Goal: Transaction & Acquisition: Purchase product/service

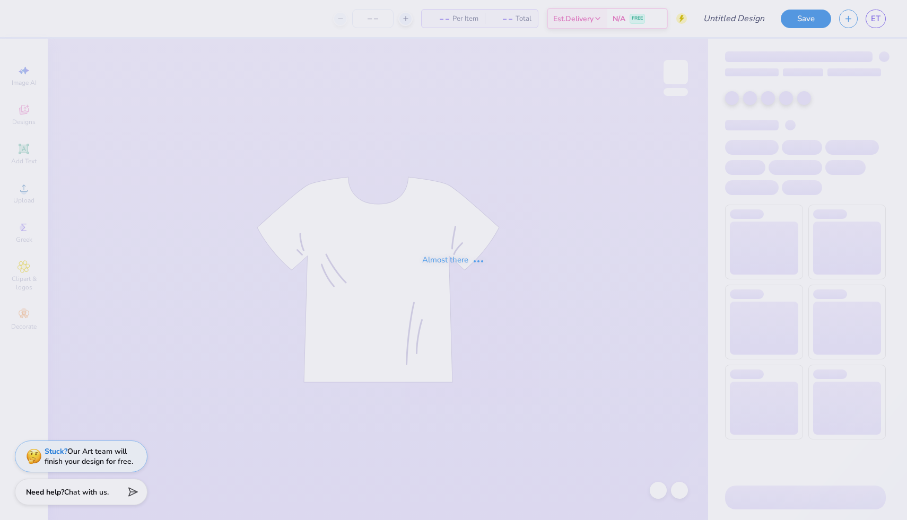
type input "[PERSON_NAME] : [US_STATE][GEOGRAPHIC_DATA]"
type input "24"
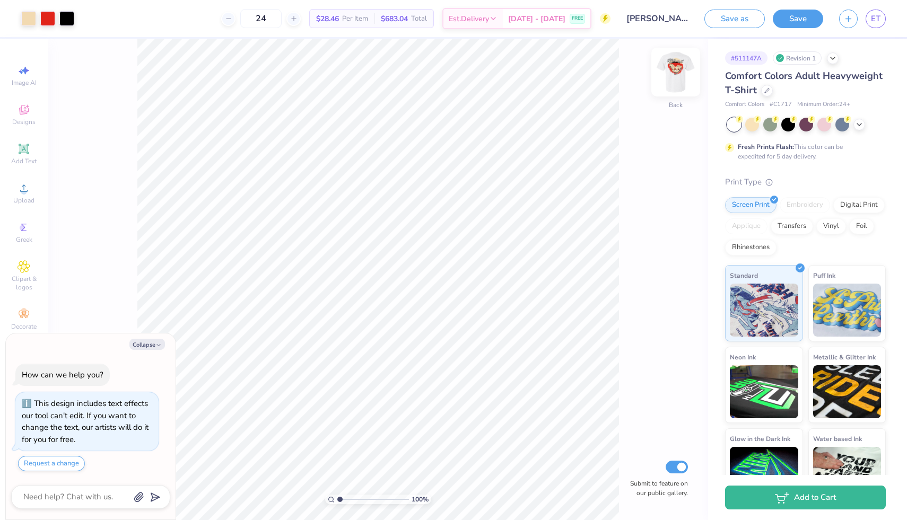
click at [677, 80] on img at bounding box center [676, 72] width 42 height 42
click at [46, 22] on div at bounding box center [47, 17] width 15 height 15
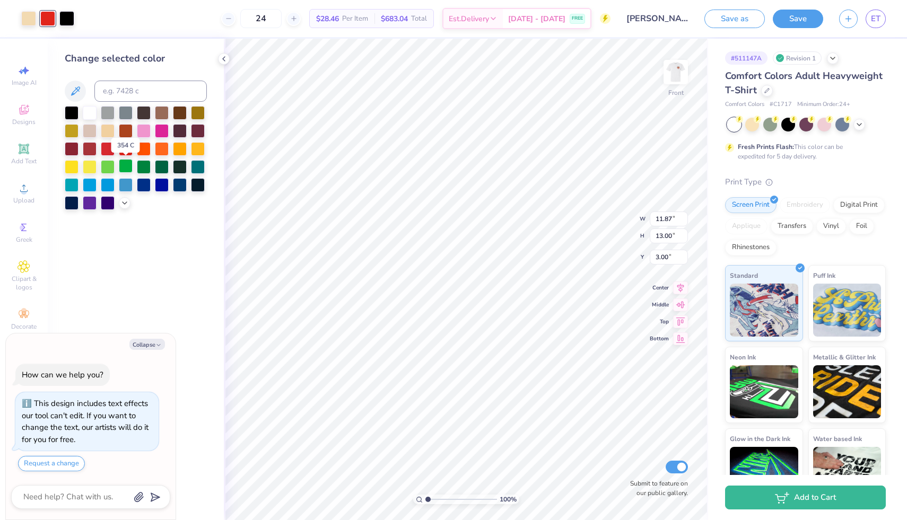
click at [123, 166] on div at bounding box center [126, 166] width 14 height 14
click at [106, 150] on div at bounding box center [108, 148] width 14 height 14
click at [75, 116] on div at bounding box center [72, 112] width 14 height 14
click at [34, 23] on div at bounding box center [28, 17] width 15 height 15
click at [129, 150] on div at bounding box center [126, 148] width 14 height 14
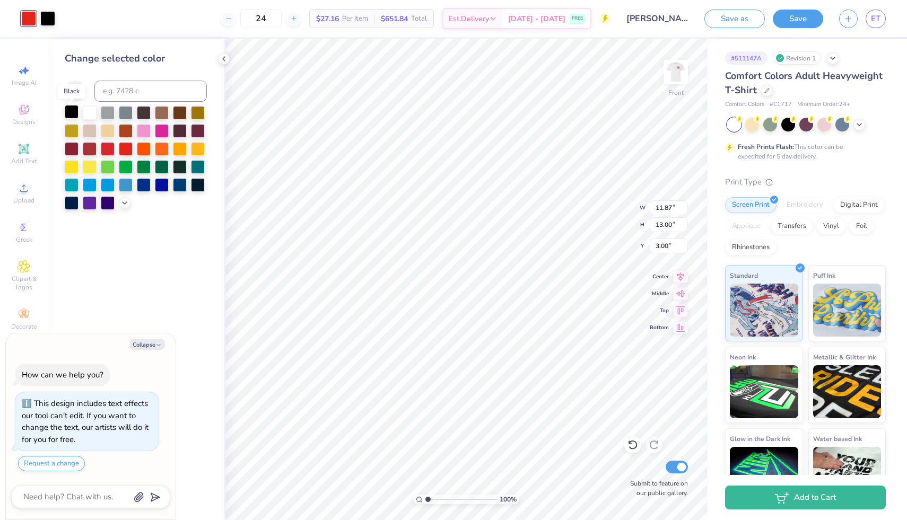
click at [71, 111] on div at bounding box center [72, 112] width 14 height 14
click at [631, 451] on div at bounding box center [632, 445] width 17 height 17
click at [630, 451] on div at bounding box center [632, 445] width 17 height 17
click at [673, 62] on img at bounding box center [676, 72] width 42 height 42
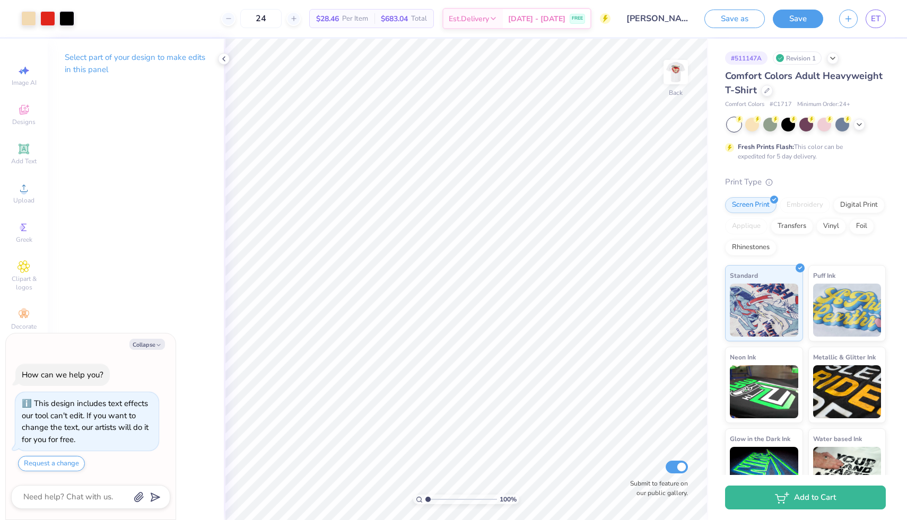
click at [673, 62] on img at bounding box center [675, 72] width 21 height 21
click at [225, 58] on icon at bounding box center [224, 59] width 8 height 8
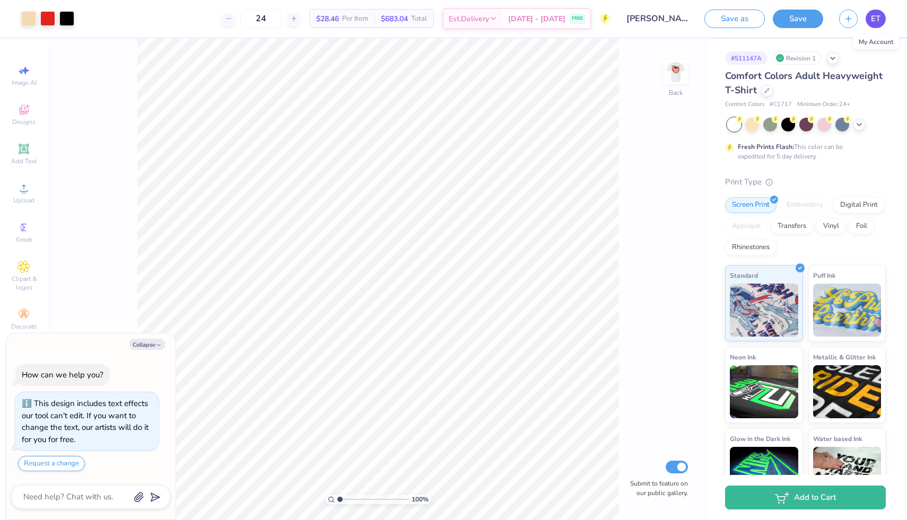
click at [878, 18] on span "ET" at bounding box center [876, 19] width 10 height 12
click at [885, 21] on link "ET" at bounding box center [876, 19] width 20 height 19
type textarea "x"
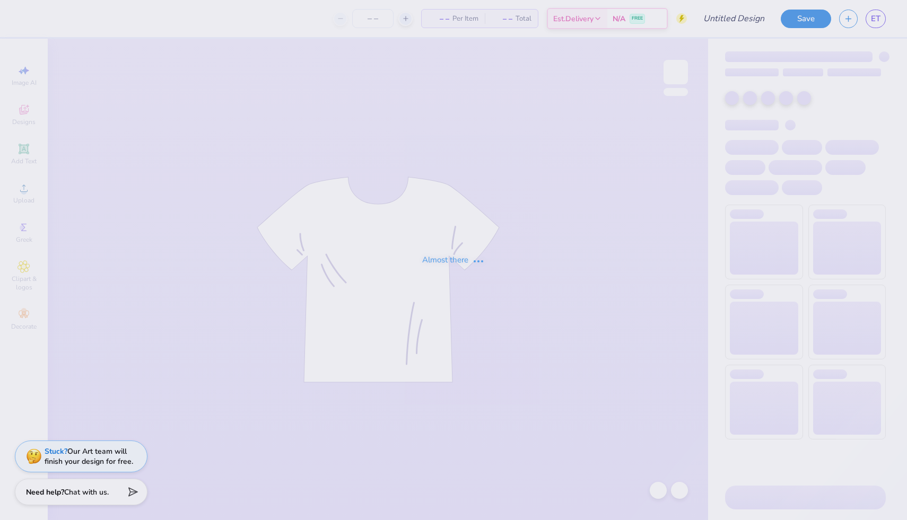
type input "dudes day"
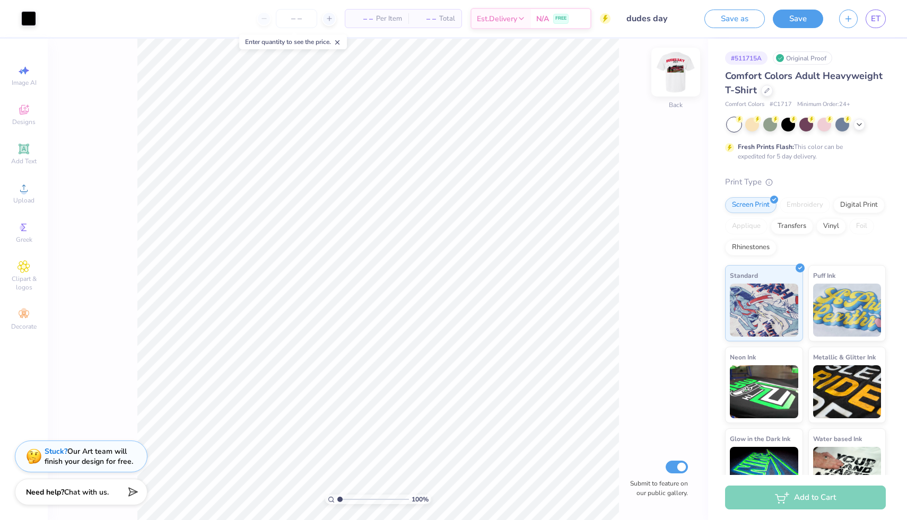
click at [674, 82] on img at bounding box center [676, 72] width 42 height 42
click at [874, 18] on span "ET" at bounding box center [876, 19] width 10 height 12
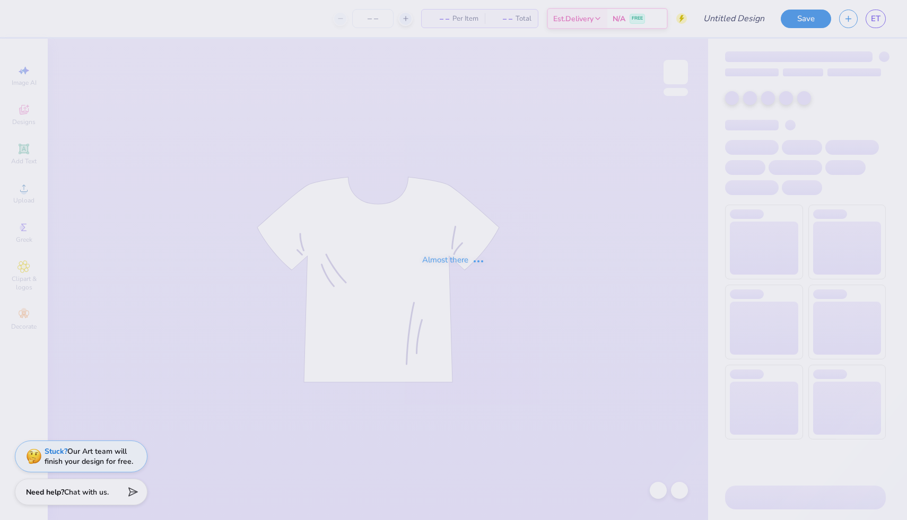
type input "Ella Taliani : Illinois State University"
type input "24"
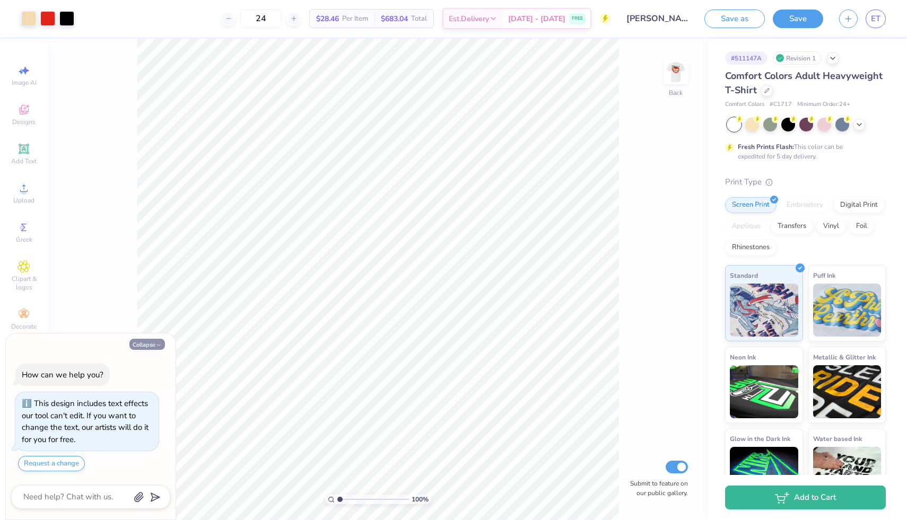
click at [151, 341] on button "Collapse" at bounding box center [147, 344] width 36 height 11
type textarea "x"
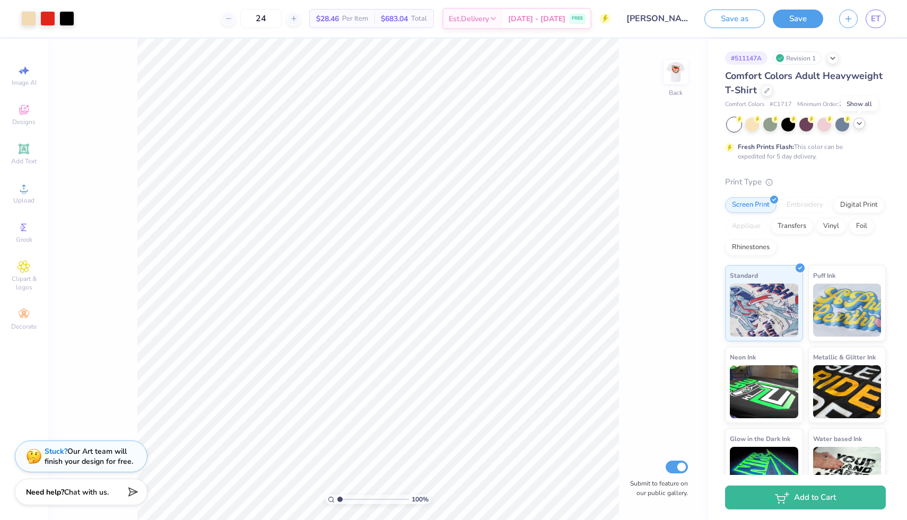
click at [861, 125] on icon at bounding box center [859, 123] width 8 height 8
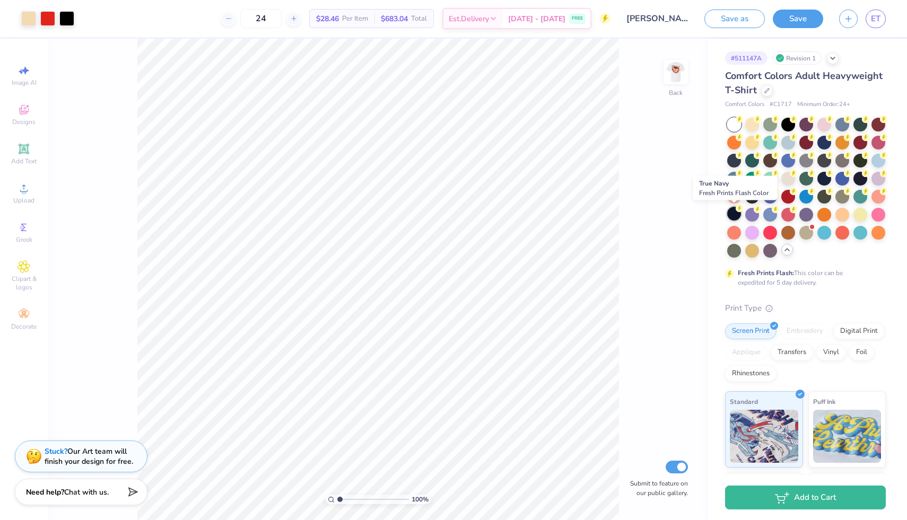
click at [734, 214] on div at bounding box center [734, 214] width 14 height 14
click at [786, 127] on div at bounding box center [788, 124] width 14 height 14
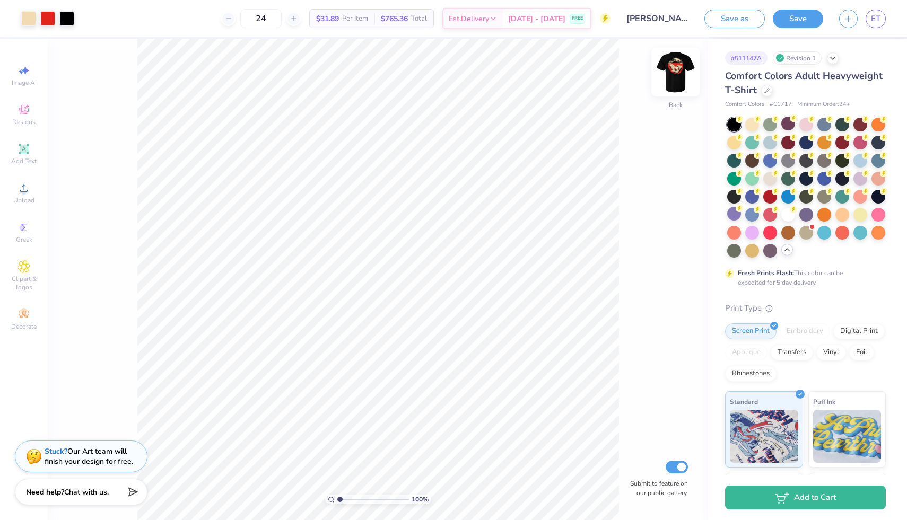
click at [677, 71] on img at bounding box center [676, 72] width 42 height 42
click at [67, 24] on div at bounding box center [66, 17] width 15 height 15
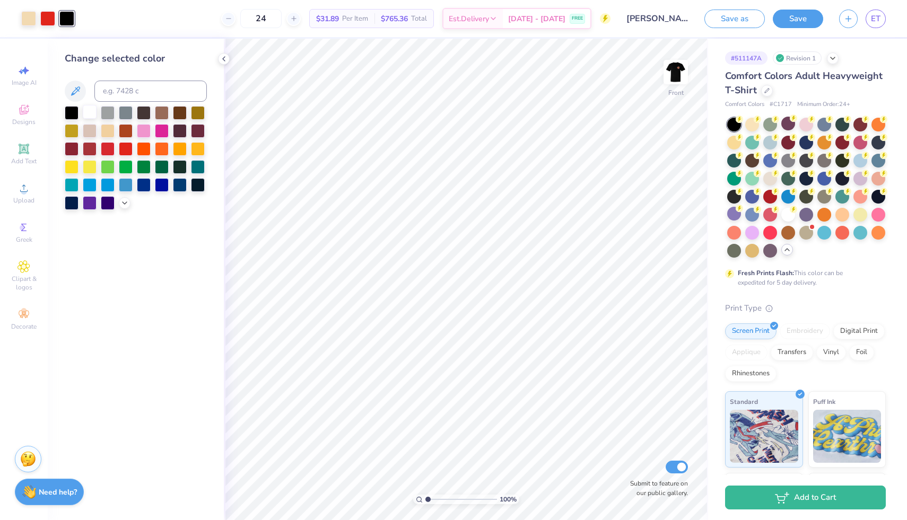
click at [89, 117] on div at bounding box center [90, 112] width 14 height 14
click at [95, 15] on div "24 $31.89 Per Item $765.36 Total Est. Delivery Sep 7 - 10 FREE" at bounding box center [346, 18] width 528 height 37
click at [31, 19] on div at bounding box center [28, 17] width 15 height 15
click at [84, 112] on div at bounding box center [90, 112] width 14 height 14
click at [632, 445] on icon at bounding box center [633, 445] width 11 height 11
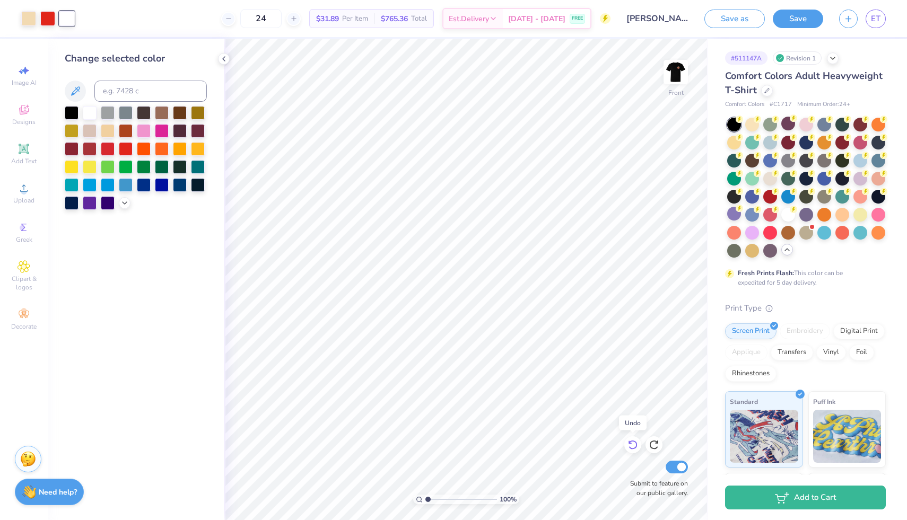
click at [632, 445] on icon at bounding box center [633, 445] width 11 height 11
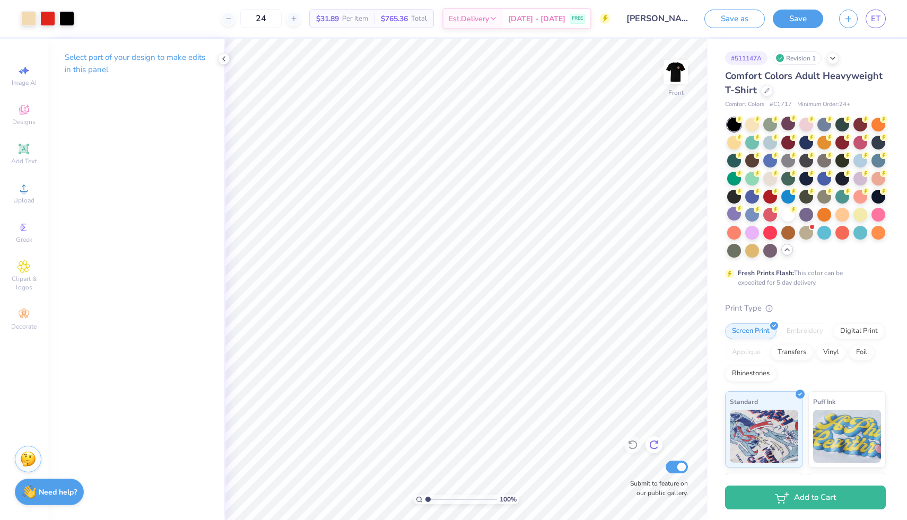
click at [659, 443] on icon at bounding box center [654, 445] width 11 height 11
click at [675, 66] on img at bounding box center [676, 72] width 42 height 42
click at [66, 21] on div at bounding box center [66, 17] width 15 height 15
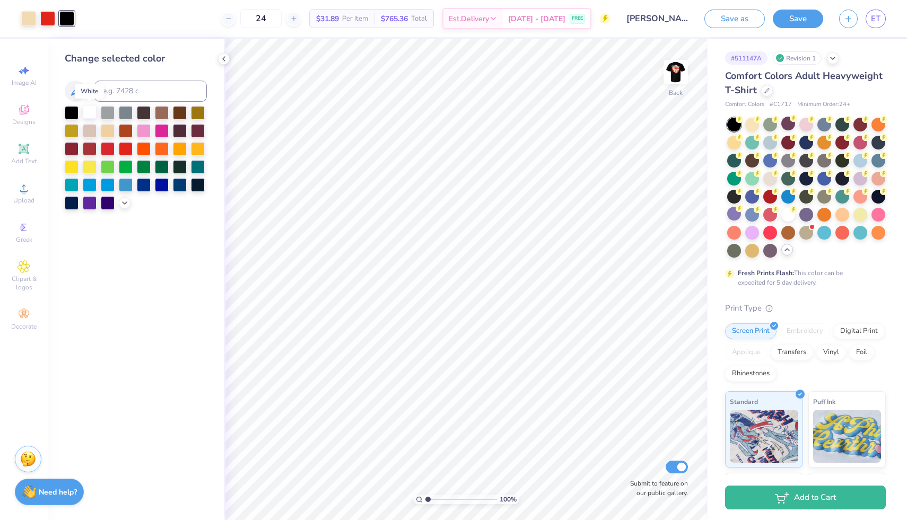
click at [90, 112] on div at bounding box center [90, 112] width 14 height 14
click at [786, 248] on icon at bounding box center [787, 250] width 8 height 8
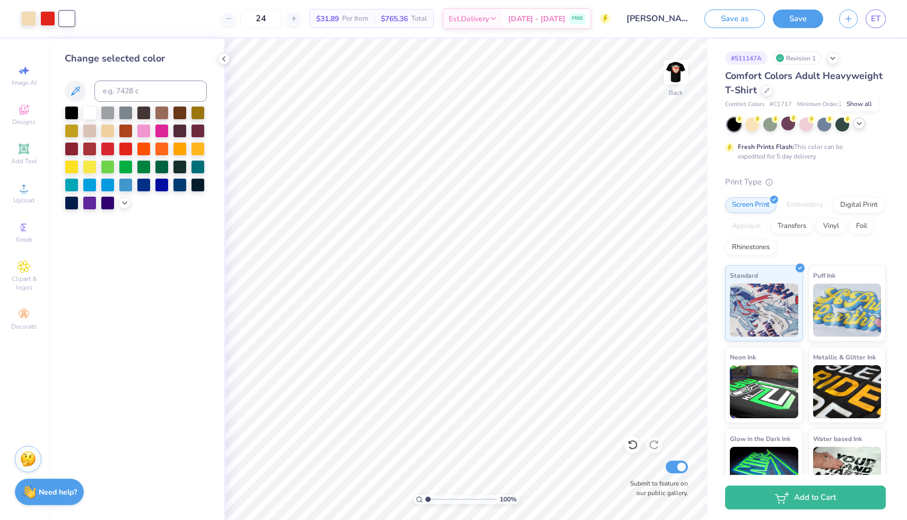
click at [859, 125] on icon at bounding box center [859, 123] width 8 height 8
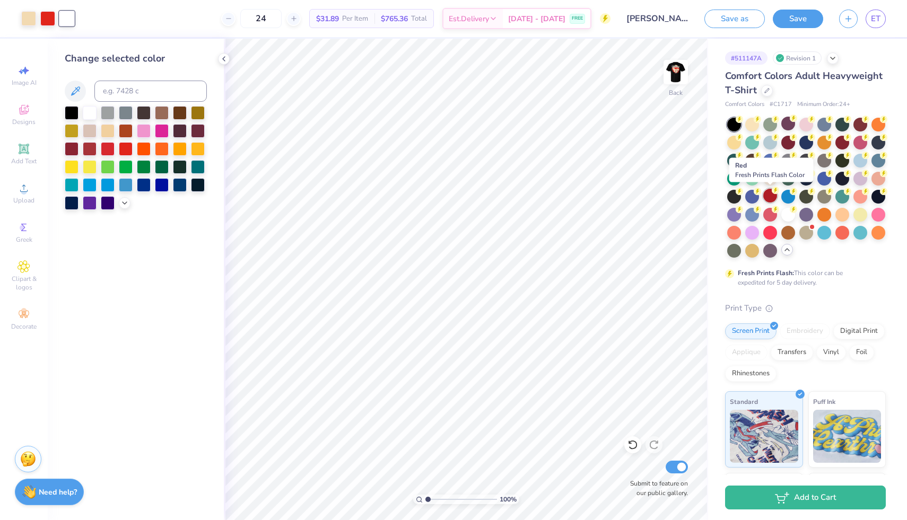
click at [770, 197] on div at bounding box center [770, 196] width 14 height 14
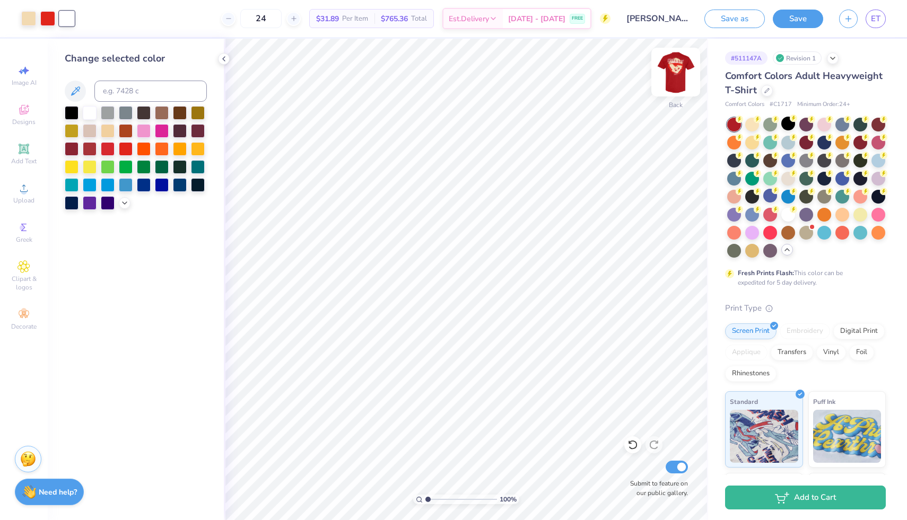
click at [675, 81] on img at bounding box center [676, 72] width 42 height 42
click at [46, 22] on div at bounding box center [47, 17] width 15 height 15
click at [71, 109] on div at bounding box center [72, 112] width 14 height 14
click at [673, 73] on img at bounding box center [676, 72] width 42 height 42
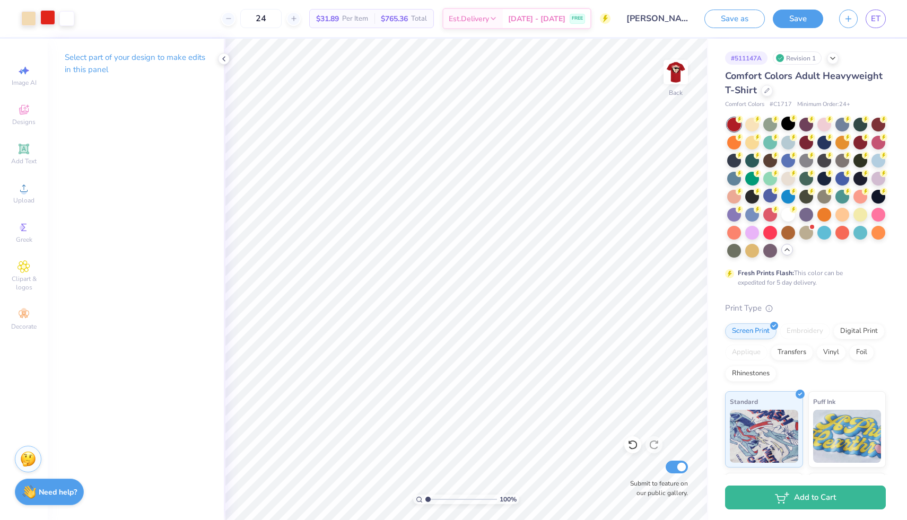
click at [50, 19] on div at bounding box center [47, 17] width 15 height 15
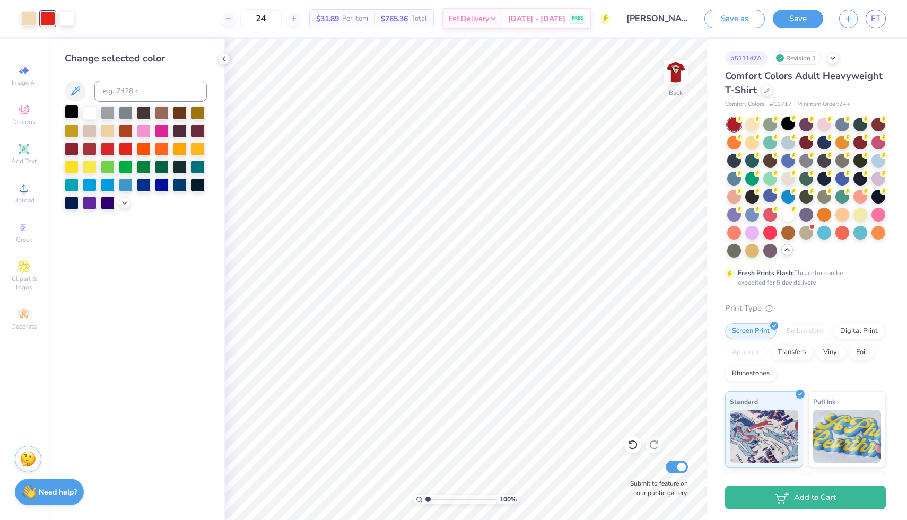
click at [74, 115] on div at bounding box center [72, 112] width 14 height 14
click at [675, 75] on img at bounding box center [676, 72] width 42 height 42
click at [768, 91] on icon at bounding box center [766, 89] width 5 height 5
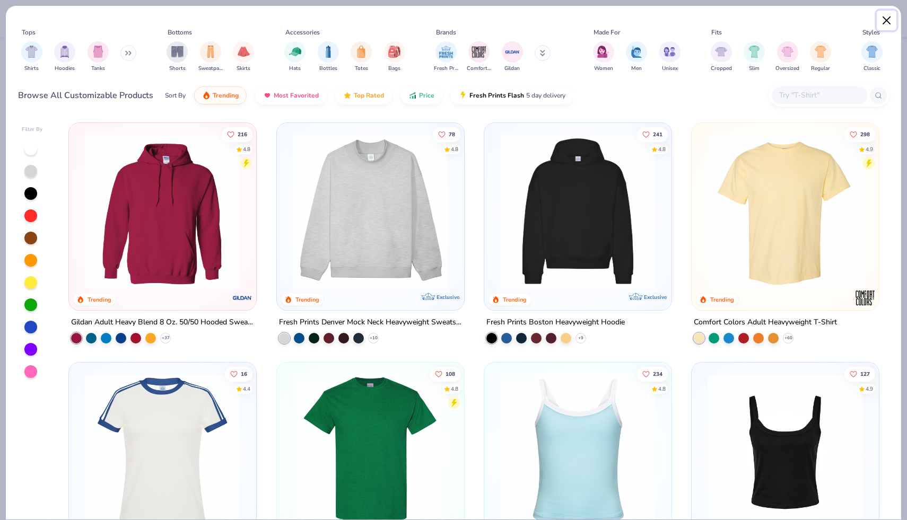
click at [890, 13] on button "Close" at bounding box center [887, 21] width 20 height 20
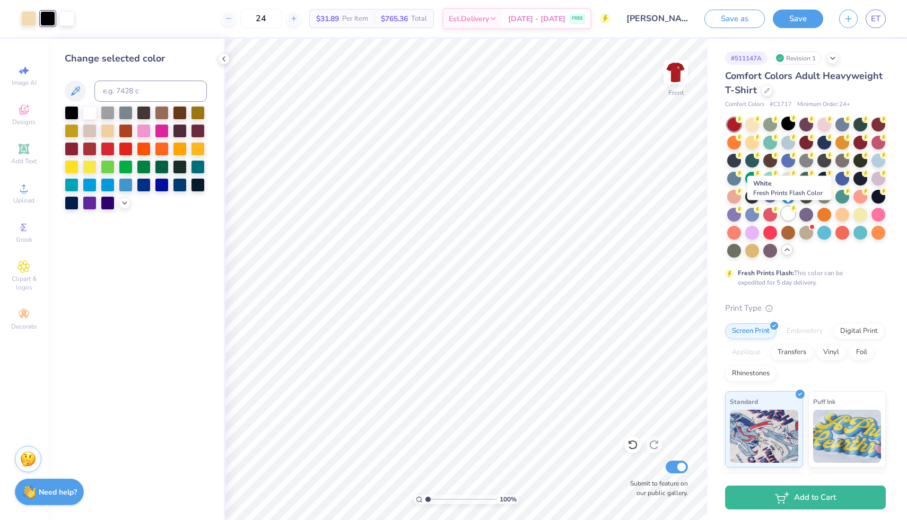
click at [791, 217] on div at bounding box center [788, 214] width 14 height 14
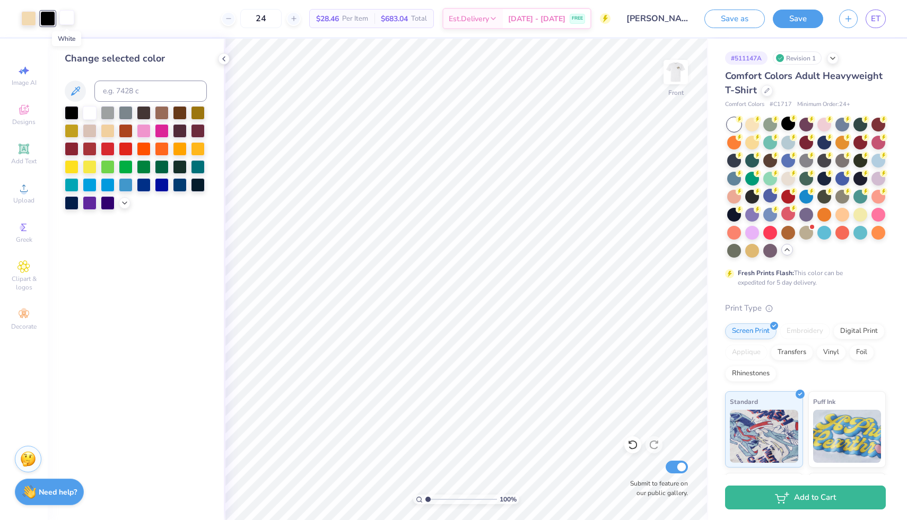
click at [63, 15] on div at bounding box center [66, 17] width 15 height 15
click at [72, 91] on icon at bounding box center [75, 91] width 13 height 13
click at [106, 151] on div at bounding box center [108, 148] width 14 height 14
click at [48, 20] on div at bounding box center [47, 17] width 15 height 15
click at [109, 164] on div at bounding box center [108, 166] width 14 height 14
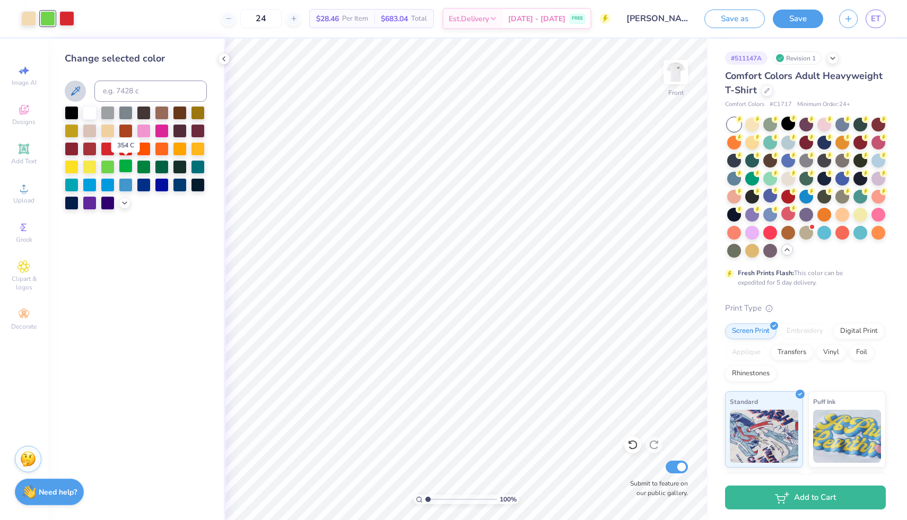
click at [129, 168] on div at bounding box center [126, 166] width 14 height 14
click at [146, 168] on div at bounding box center [144, 166] width 14 height 14
click at [160, 166] on div at bounding box center [162, 166] width 14 height 14
click at [223, 57] on icon at bounding box center [224, 59] width 8 height 8
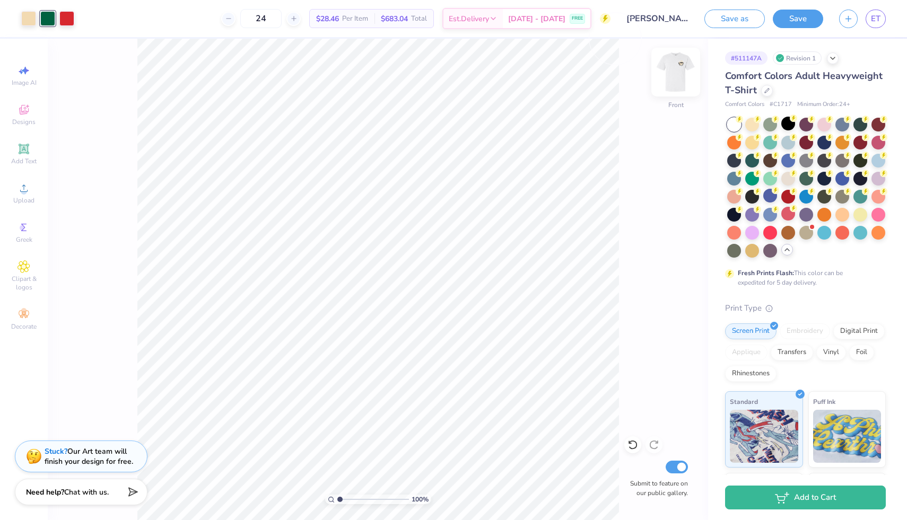
click at [679, 73] on img at bounding box center [676, 72] width 42 height 42
click at [47, 14] on div at bounding box center [47, 17] width 15 height 15
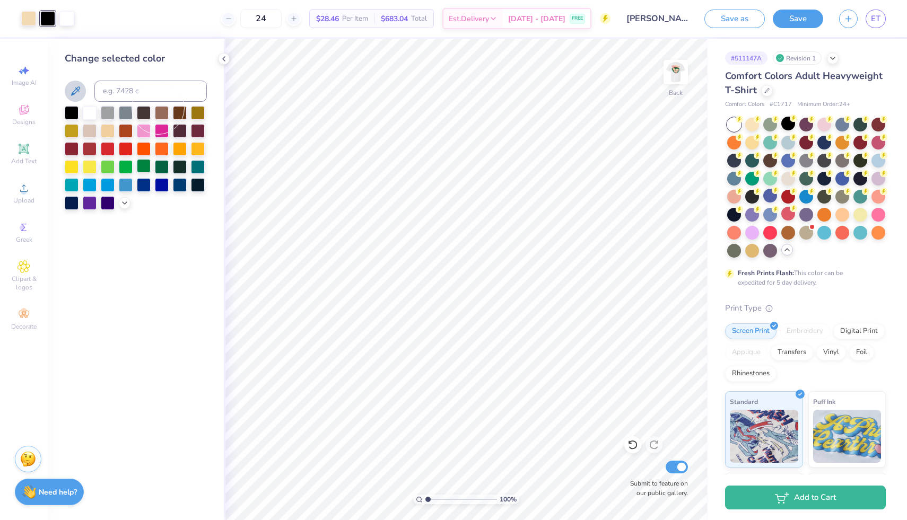
click at [138, 166] on div at bounding box center [144, 166] width 14 height 14
click at [63, 19] on div at bounding box center [66, 17] width 15 height 15
click at [125, 151] on div at bounding box center [126, 148] width 14 height 14
click at [672, 73] on img at bounding box center [676, 72] width 42 height 42
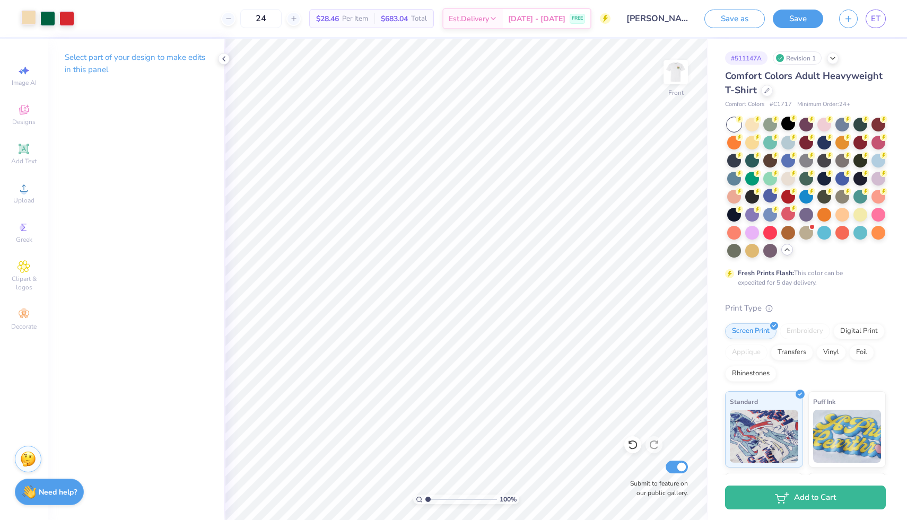
click at [36, 17] on div at bounding box center [28, 17] width 15 height 15
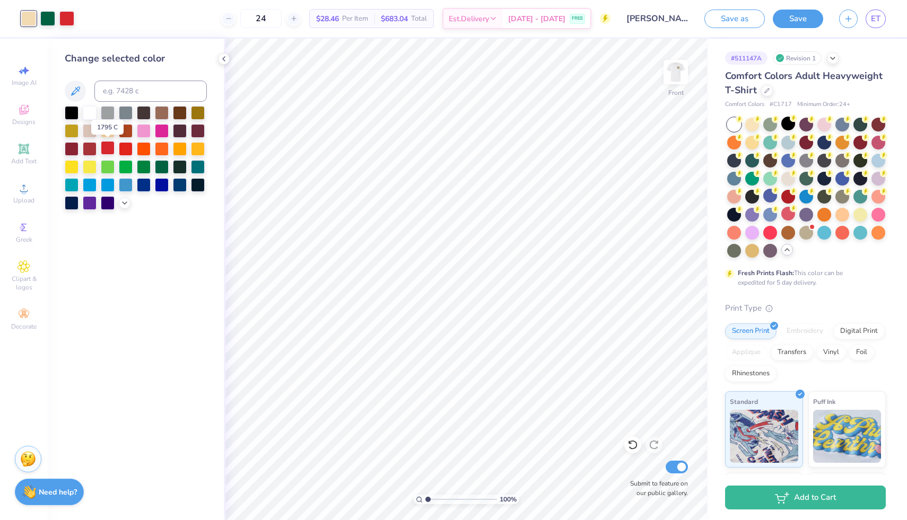
click at [110, 149] on div at bounding box center [108, 148] width 14 height 14
click at [629, 443] on icon at bounding box center [630, 443] width 2 height 2
click at [30, 16] on div at bounding box center [28, 17] width 15 height 15
click at [71, 17] on div at bounding box center [66, 17] width 15 height 15
click at [91, 108] on div at bounding box center [90, 112] width 14 height 14
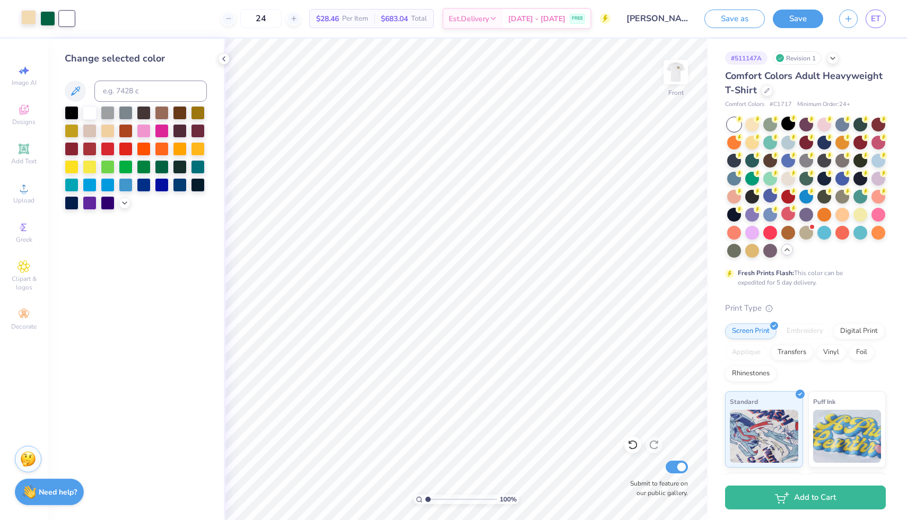
click at [31, 18] on div at bounding box center [28, 17] width 15 height 15
click at [107, 150] on div at bounding box center [108, 148] width 14 height 14
click at [60, 18] on div at bounding box center [66, 17] width 15 height 15
click at [110, 132] on div at bounding box center [108, 130] width 14 height 14
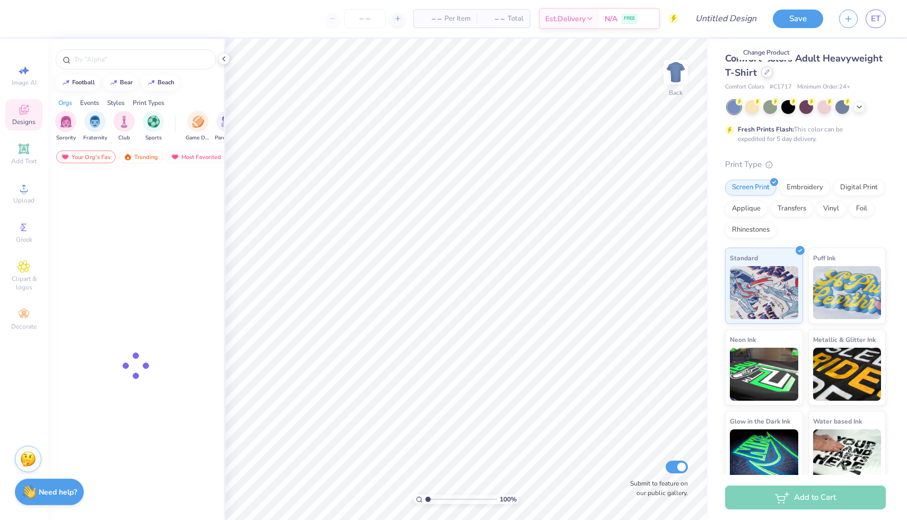
click at [766, 73] on icon at bounding box center [767, 72] width 4 height 4
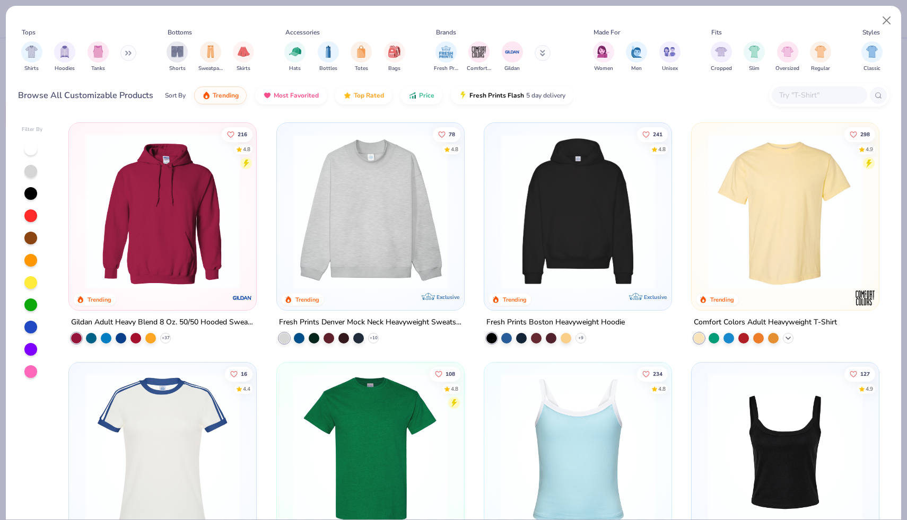
click at [789, 339] on icon at bounding box center [788, 338] width 8 height 8
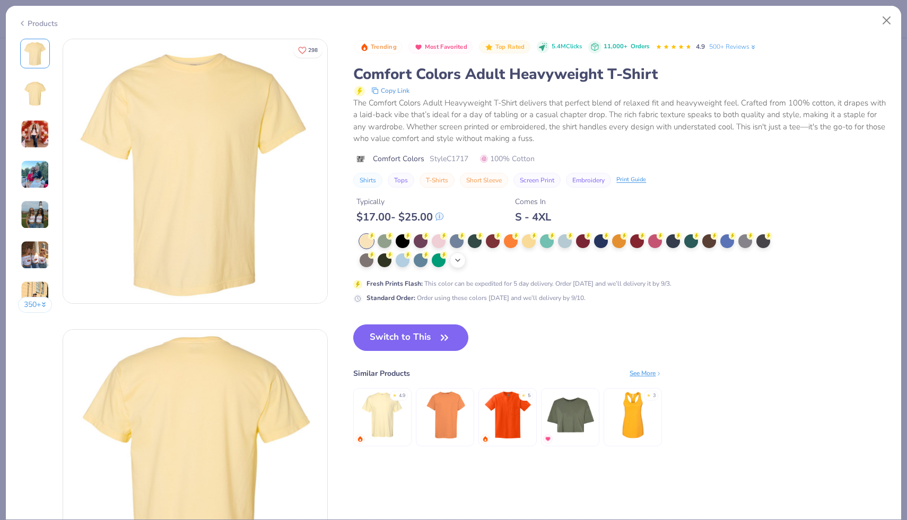
click at [455, 260] on icon at bounding box center [458, 260] width 8 height 8
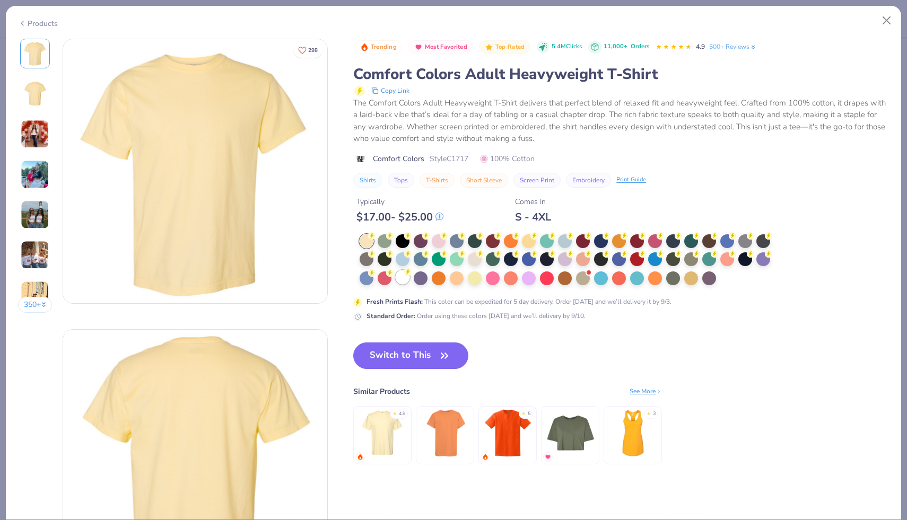
click at [400, 283] on div at bounding box center [403, 278] width 14 height 14
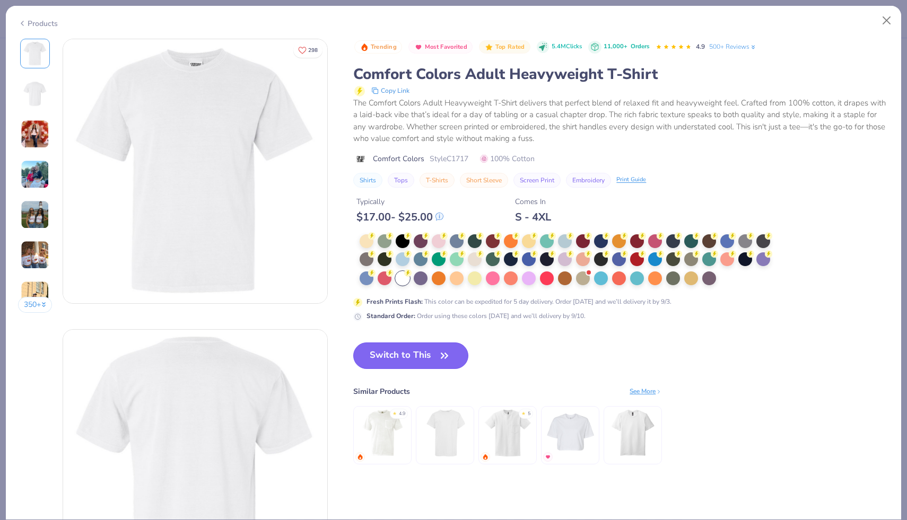
click at [412, 364] on button "Switch to This" at bounding box center [410, 356] width 115 height 27
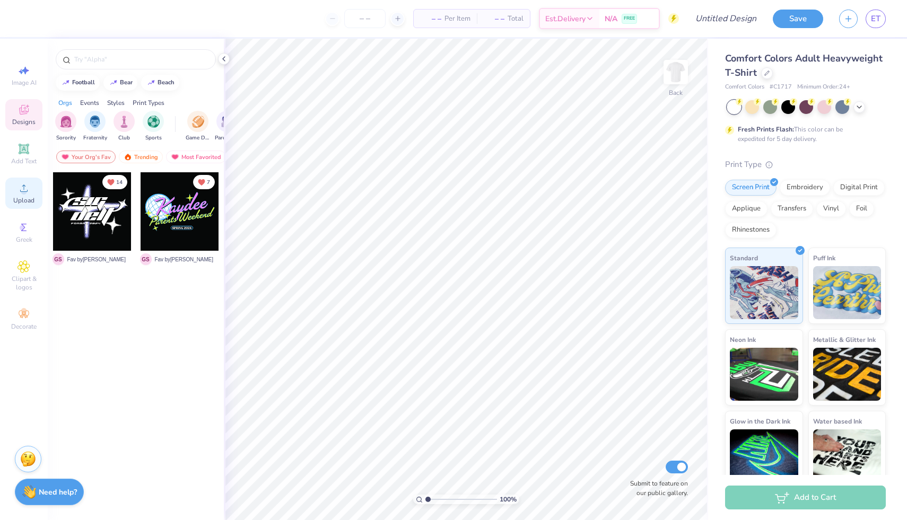
click at [36, 195] on div "Upload" at bounding box center [23, 193] width 37 height 31
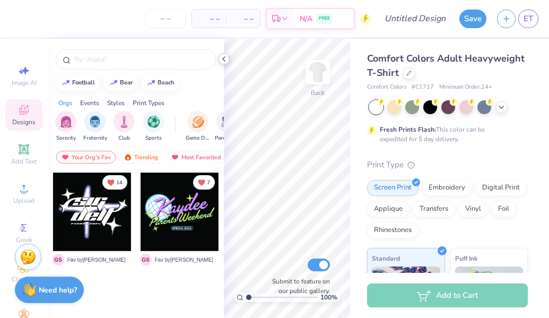
click at [224, 60] on polyline at bounding box center [224, 59] width 2 height 4
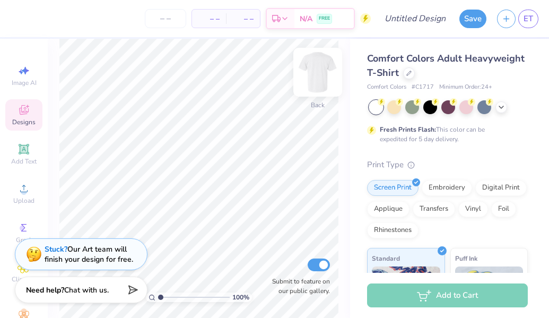
click at [313, 74] on img at bounding box center [318, 72] width 42 height 42
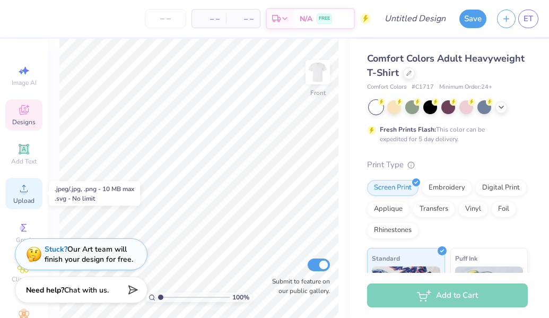
click at [30, 195] on div "Upload" at bounding box center [23, 193] width 37 height 31
click at [16, 193] on div "Upload" at bounding box center [23, 193] width 37 height 31
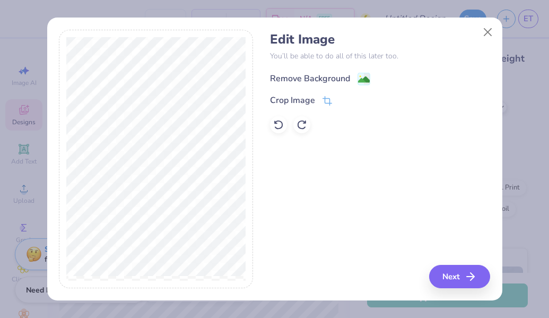
click at [367, 76] on image at bounding box center [364, 80] width 12 height 12
click at [387, 79] on icon at bounding box center [387, 78] width 8 height 8
click at [490, 30] on button "Close" at bounding box center [487, 32] width 20 height 20
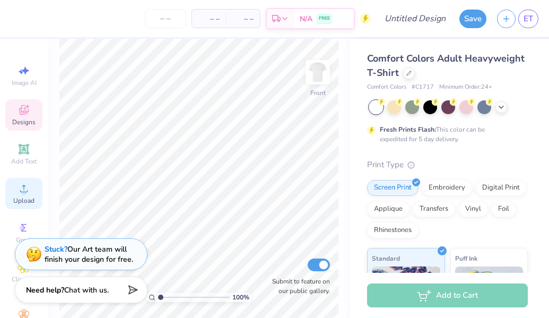
click at [27, 189] on icon at bounding box center [24, 188] width 13 height 13
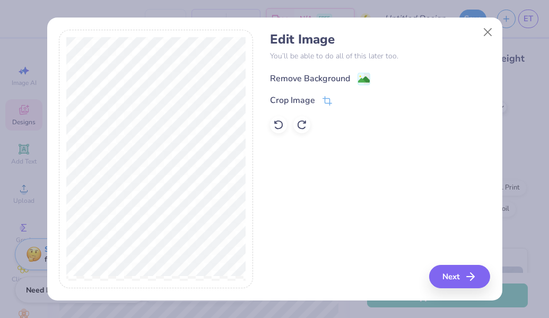
click at [364, 78] on image at bounding box center [364, 80] width 12 height 12
click at [387, 77] on icon at bounding box center [387, 78] width 8 height 8
click at [460, 274] on button "Next" at bounding box center [461, 276] width 61 height 23
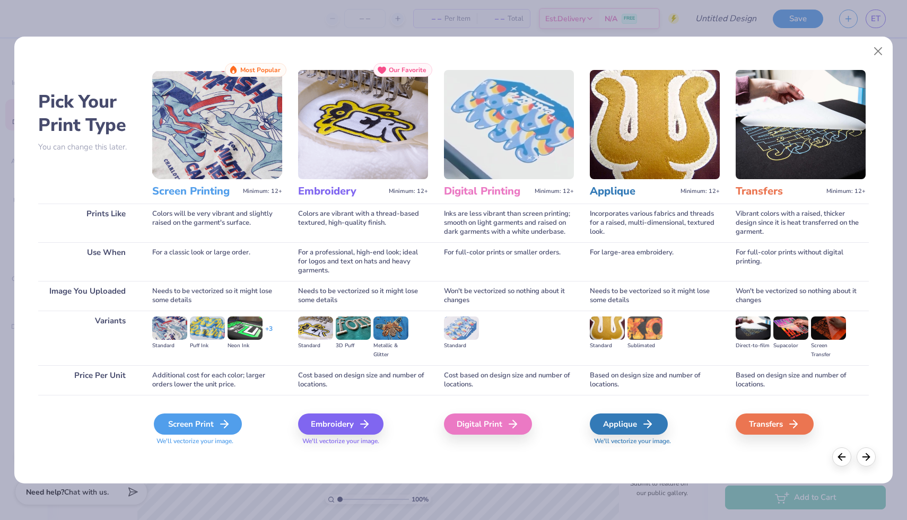
click at [207, 424] on div "Screen Print" at bounding box center [198, 424] width 88 height 21
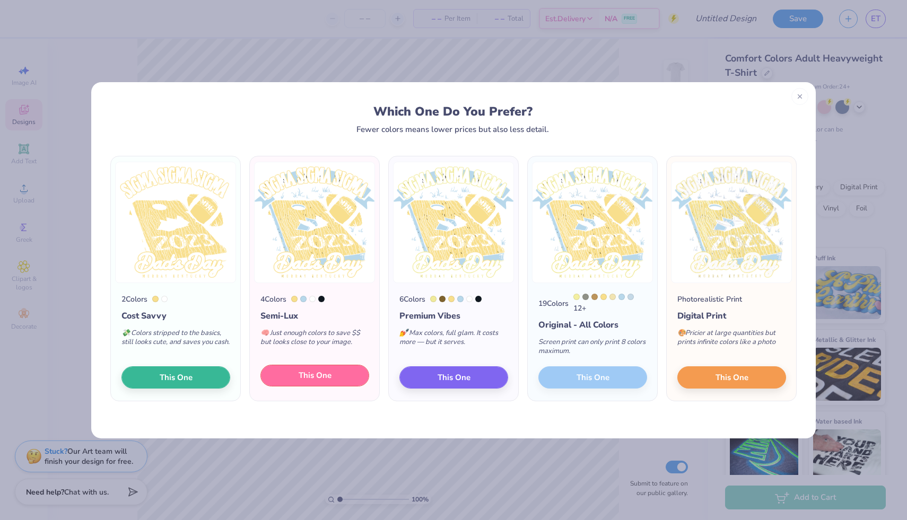
click at [341, 377] on button "This One" at bounding box center [314, 376] width 109 height 22
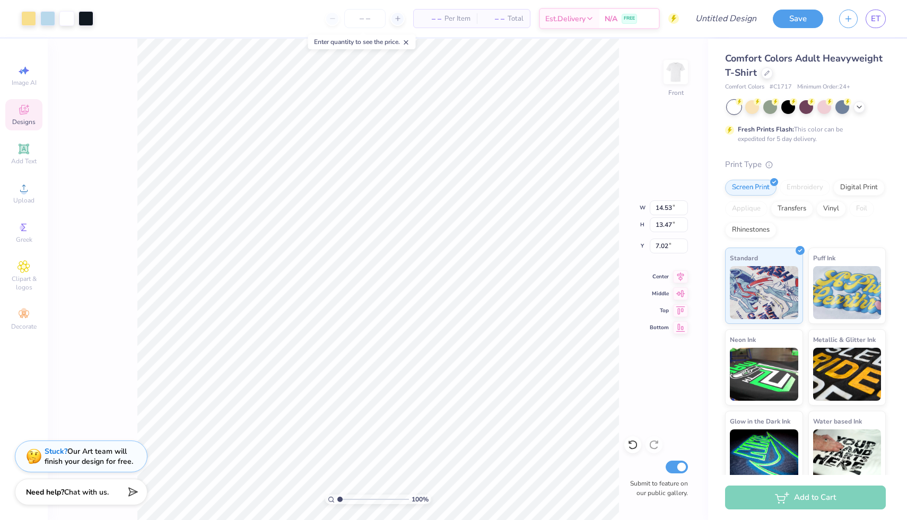
type input "11.24"
type input "10.41"
type input "4.35"
type input "3.55"
type input "2.66"
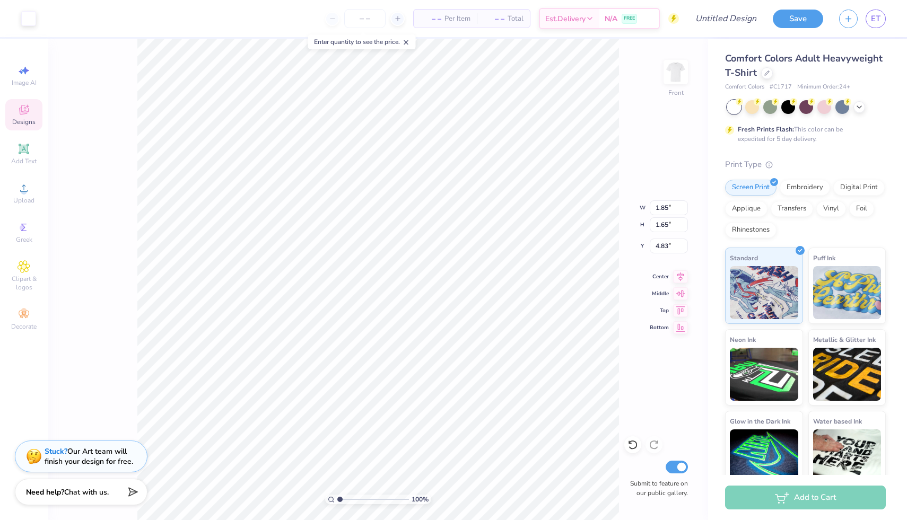
type input "4.71"
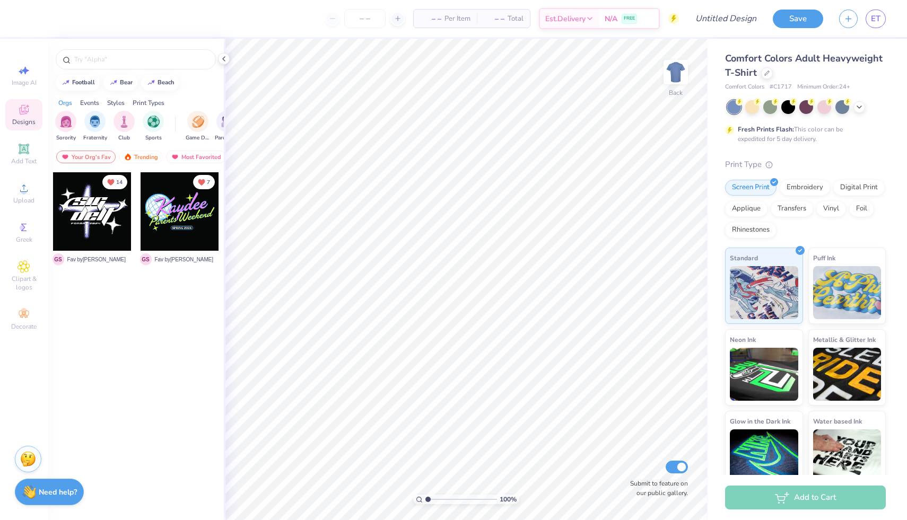
click at [851, 107] on div at bounding box center [806, 107] width 159 height 14
click at [856, 108] on icon at bounding box center [859, 106] width 8 height 8
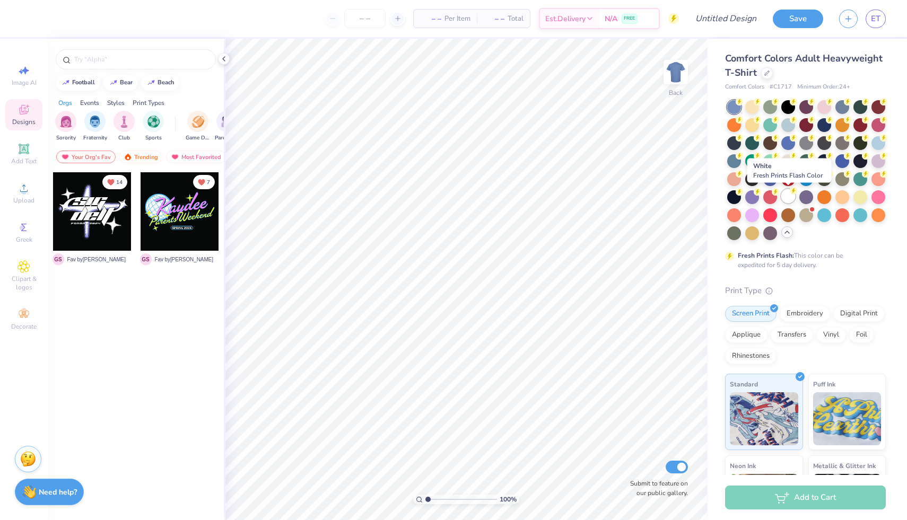
click at [789, 195] on div at bounding box center [788, 196] width 14 height 14
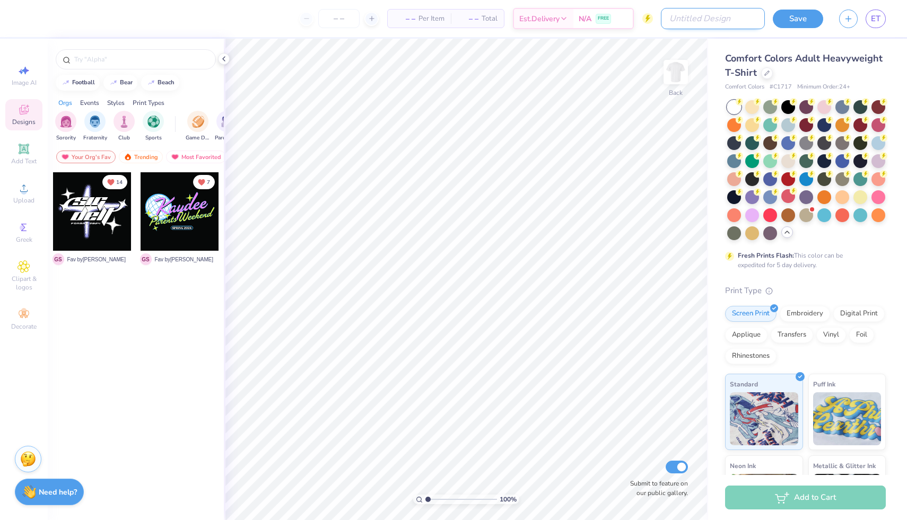
click at [751, 20] on input "Design Title" at bounding box center [713, 18] width 104 height 21
type input "dudes day"
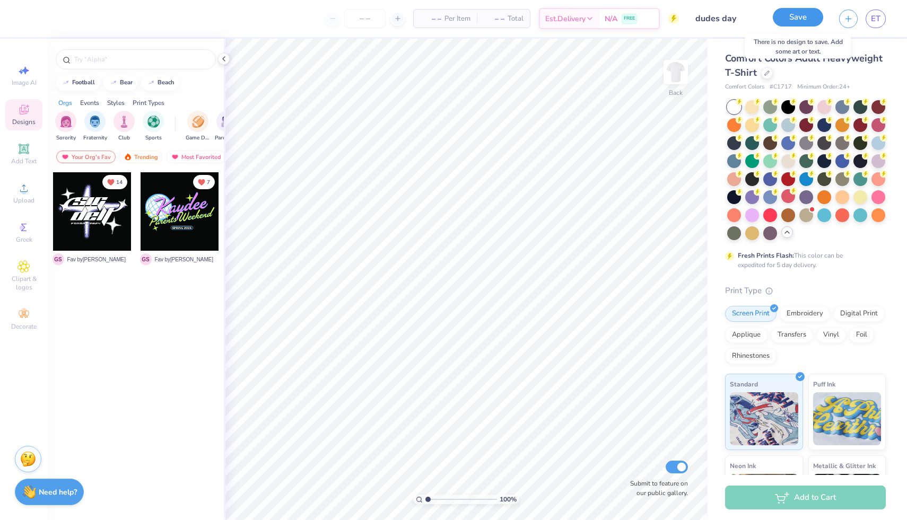
click at [784, 22] on button "Save" at bounding box center [798, 17] width 50 height 19
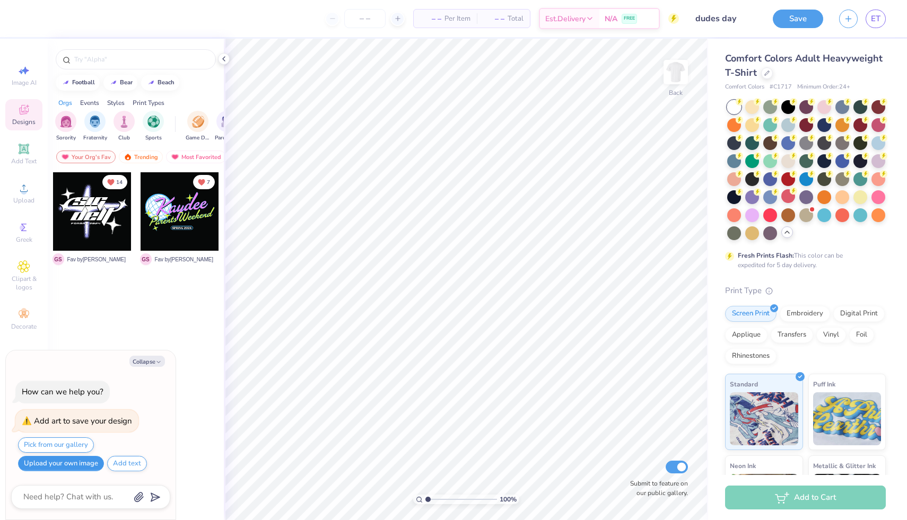
click at [58, 465] on button "Upload your own image" at bounding box center [61, 463] width 86 height 15
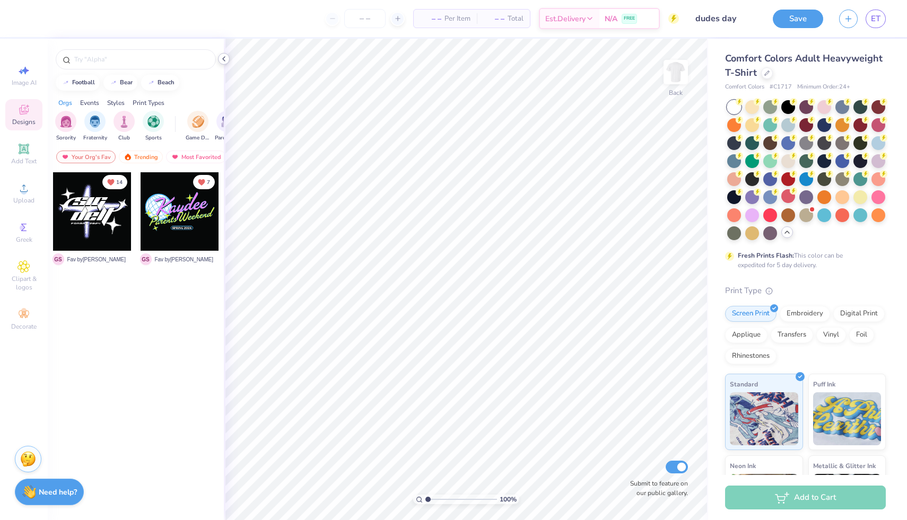
click at [221, 62] on icon at bounding box center [224, 59] width 8 height 8
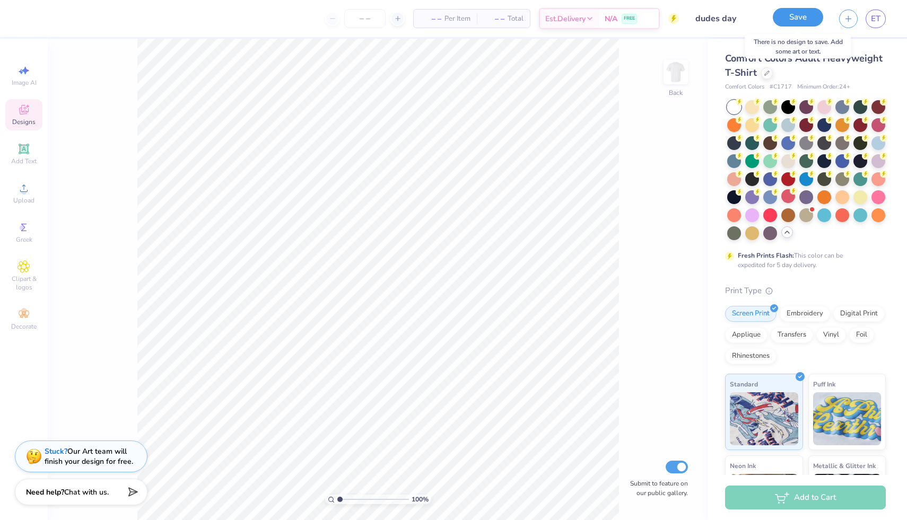
click at [804, 14] on button "Save" at bounding box center [798, 17] width 50 height 19
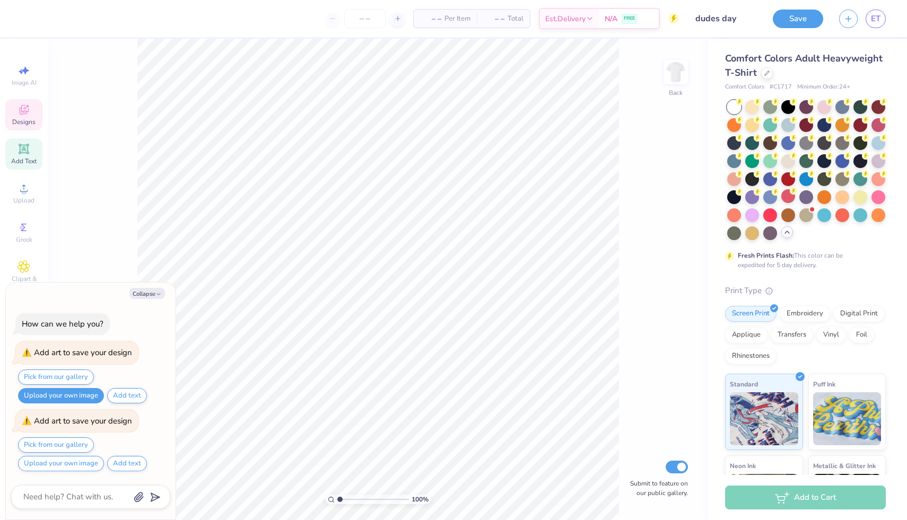
click at [25, 162] on span "Add Text" at bounding box center [23, 161] width 25 height 8
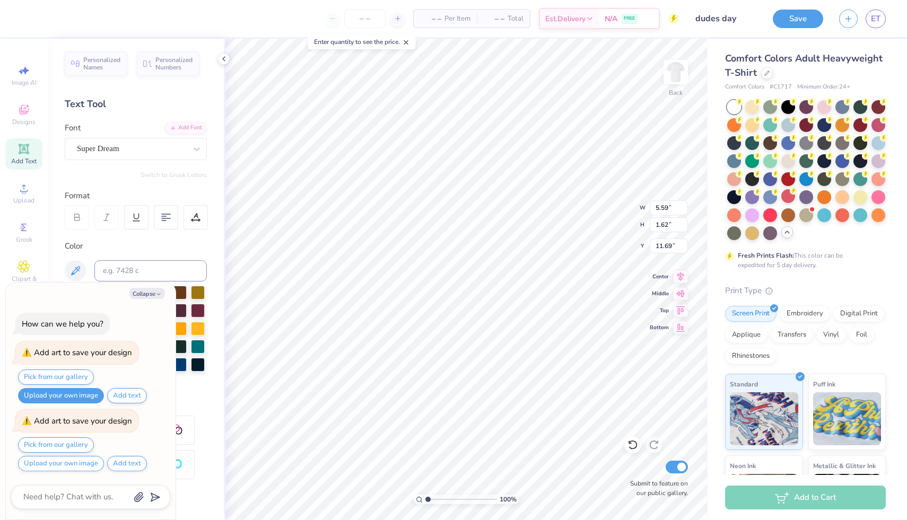
type textarea "x"
type textarea "d"
type textarea "x"
type textarea "de"
type textarea "x"
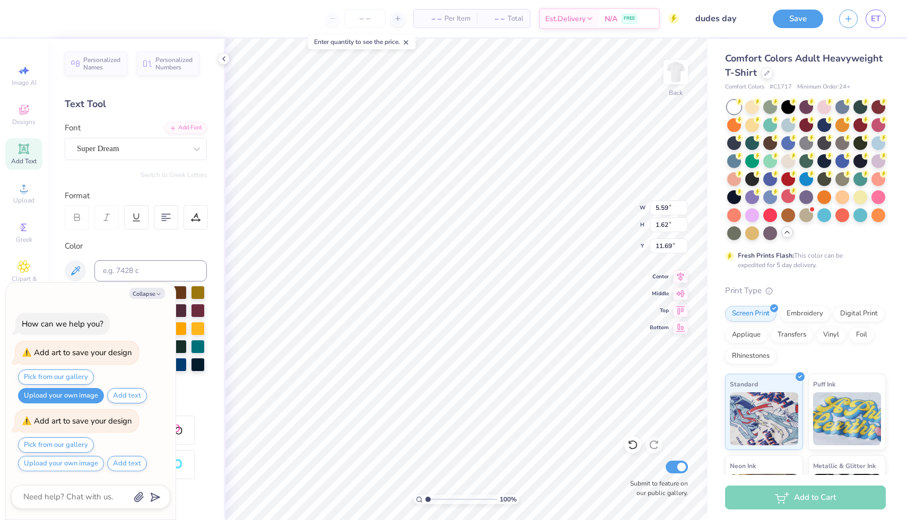
type textarea "deu"
type textarea "x"
type textarea "[DEMOGRAPHIC_DATA]"
type textarea "x"
type textarea "[DEMOGRAPHIC_DATA]"
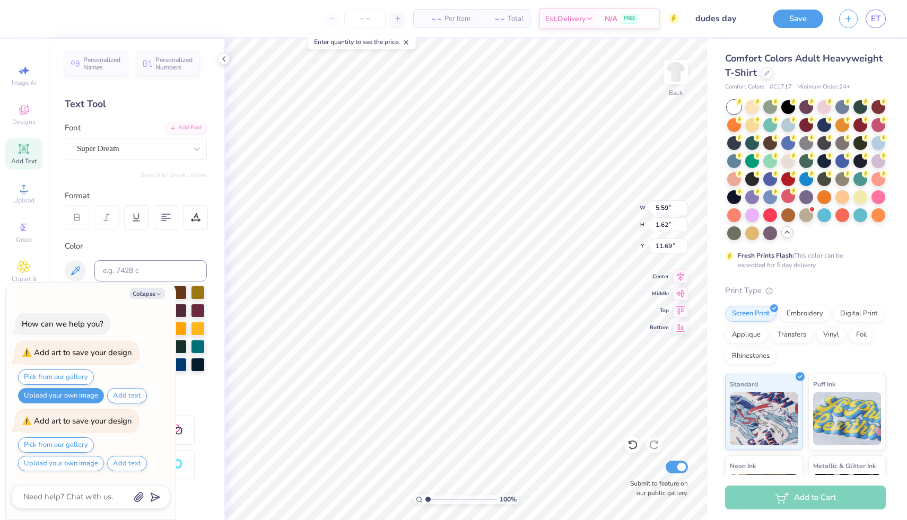
type textarea "x"
type textarea "[DEMOGRAPHIC_DATA]"
type textarea "x"
type textarea "deu"
type textarea "x"
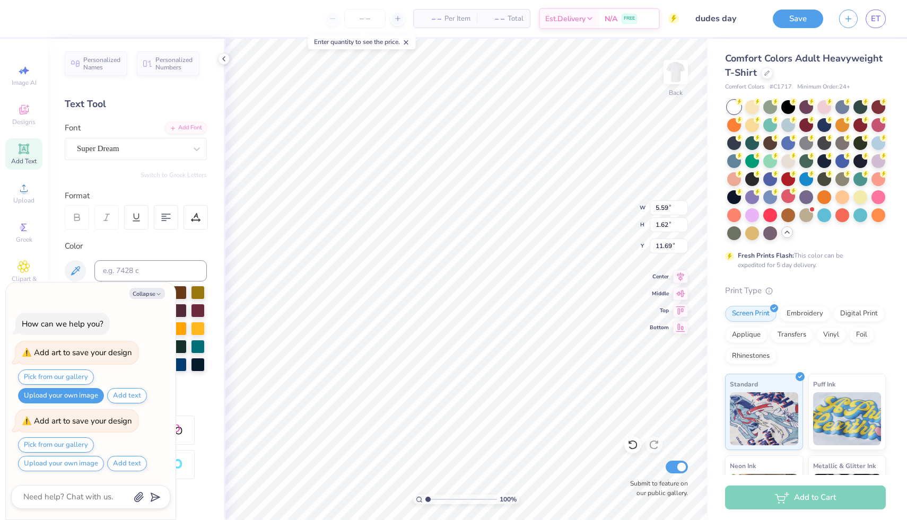
type textarea "de"
type textarea "x"
type textarea "d"
type textarea "x"
type textarea "du"
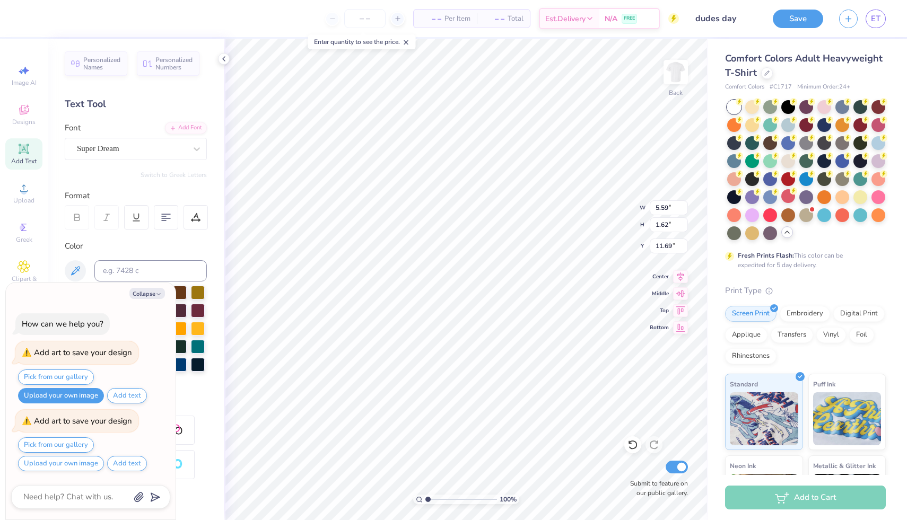
type textarea "x"
type textarea "dud"
type textarea "x"
type textarea "dude"
type textarea "x"
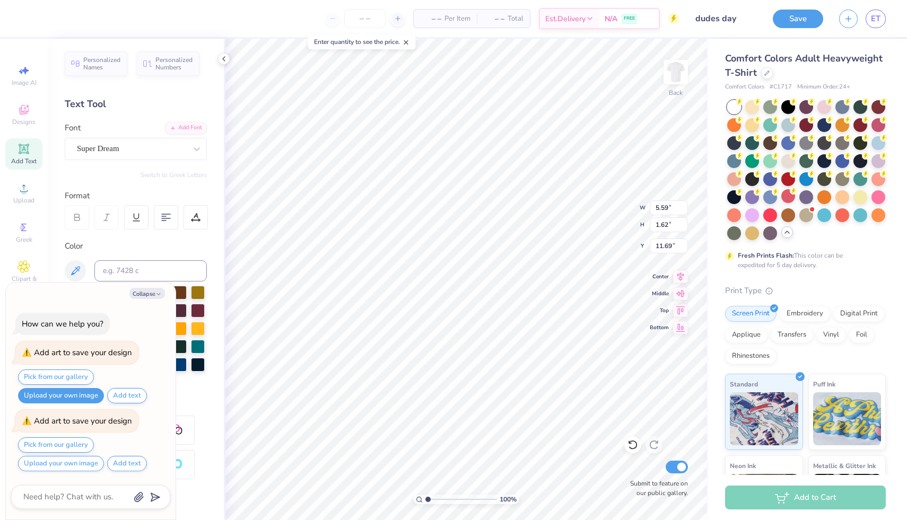
type textarea "dudes"
type textarea "x"
type textarea "dudes d"
type textarea "x"
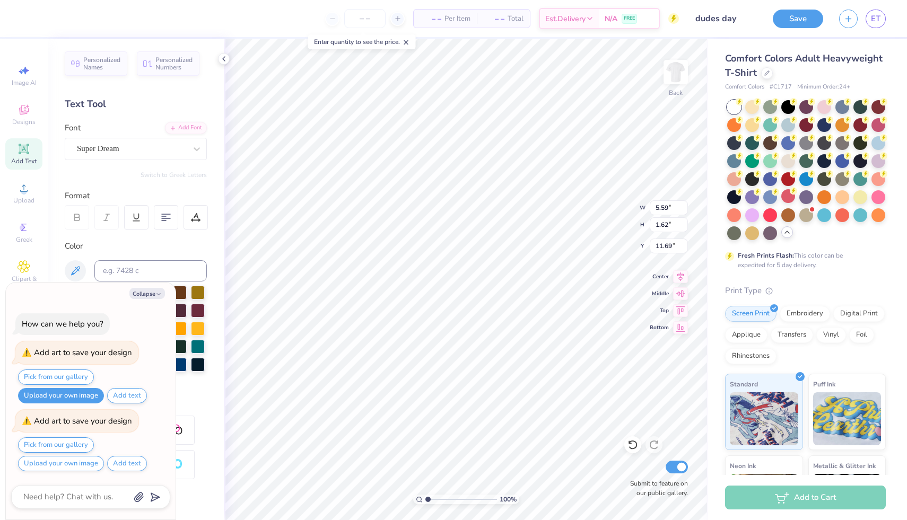
type textarea "dudes da"
type textarea "x"
type textarea "dudes day"
type textarea "x"
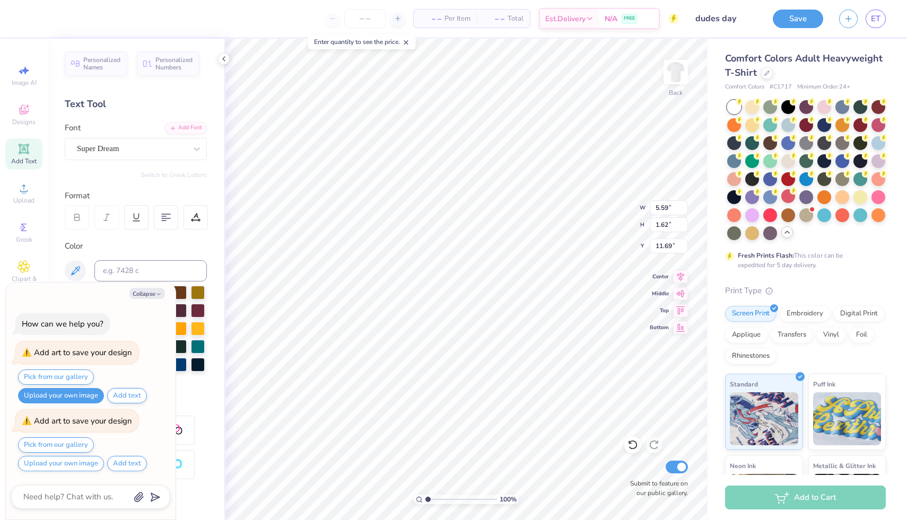
type textarea "dudes day"
type textarea "x"
type input "4.03"
click at [797, 20] on button "Save" at bounding box center [798, 17] width 50 height 19
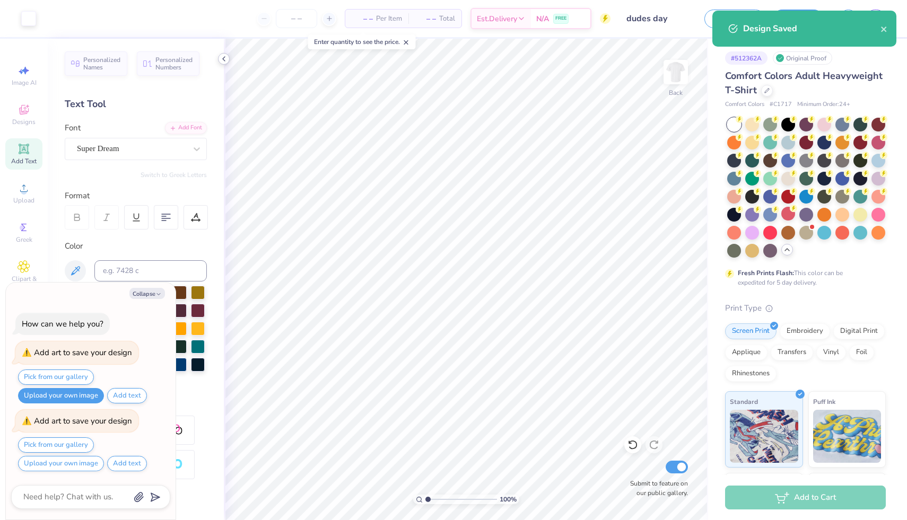
click at [222, 59] on icon at bounding box center [224, 59] width 8 height 8
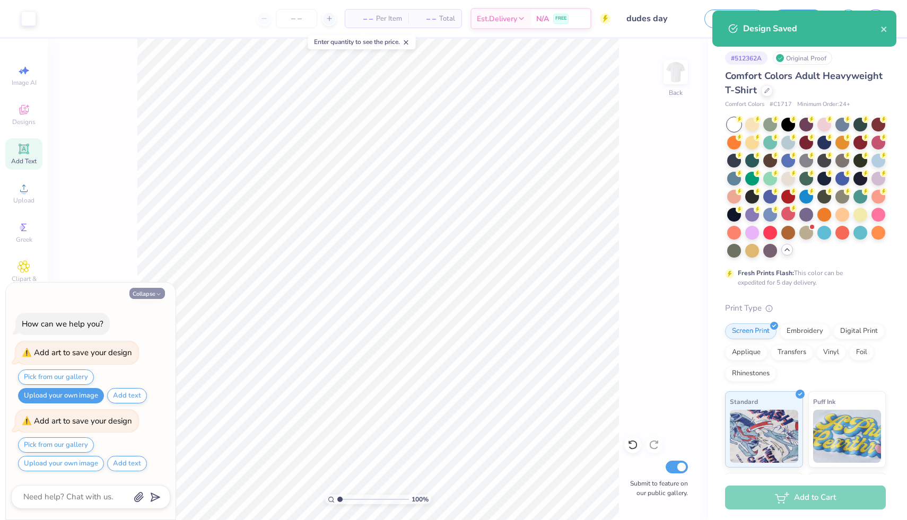
click at [142, 293] on button "Collapse" at bounding box center [147, 293] width 36 height 11
type textarea "x"
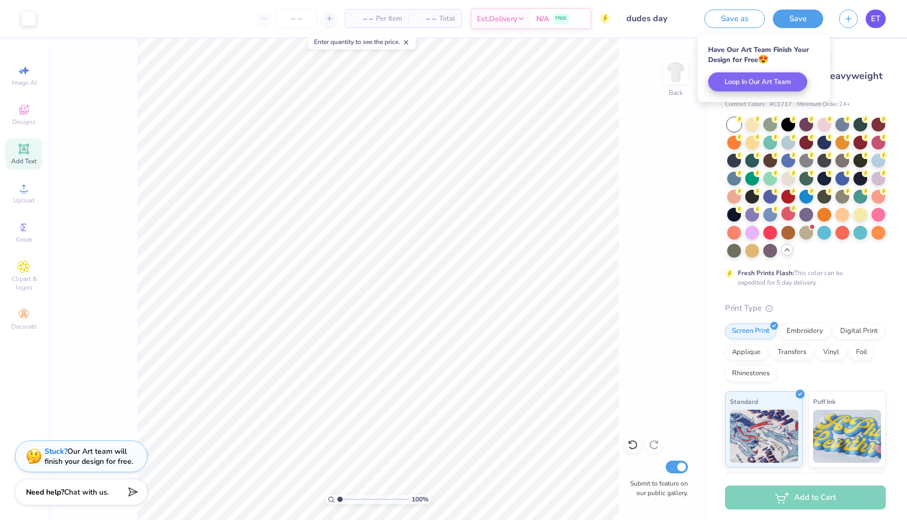
click at [872, 20] on span "ET" at bounding box center [876, 19] width 10 height 12
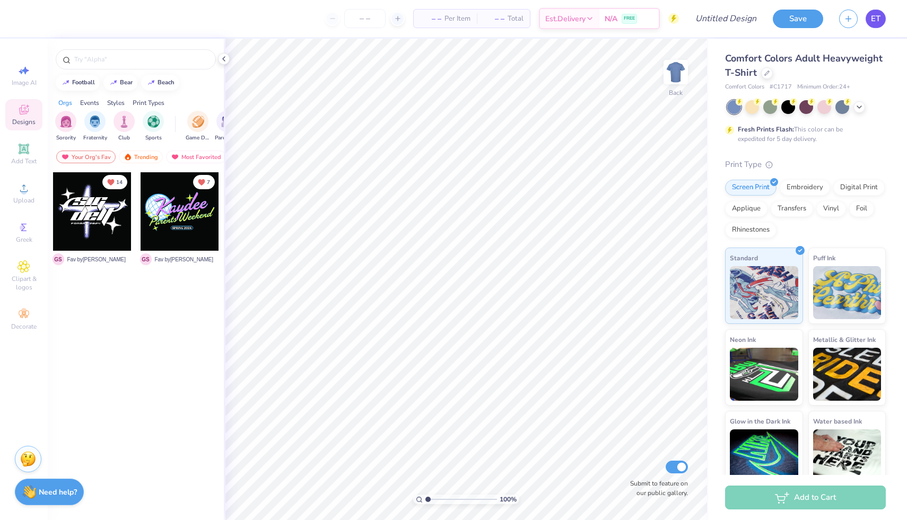
click at [875, 19] on span "ET" at bounding box center [876, 19] width 10 height 12
